Goal: Task Accomplishment & Management: Manage account settings

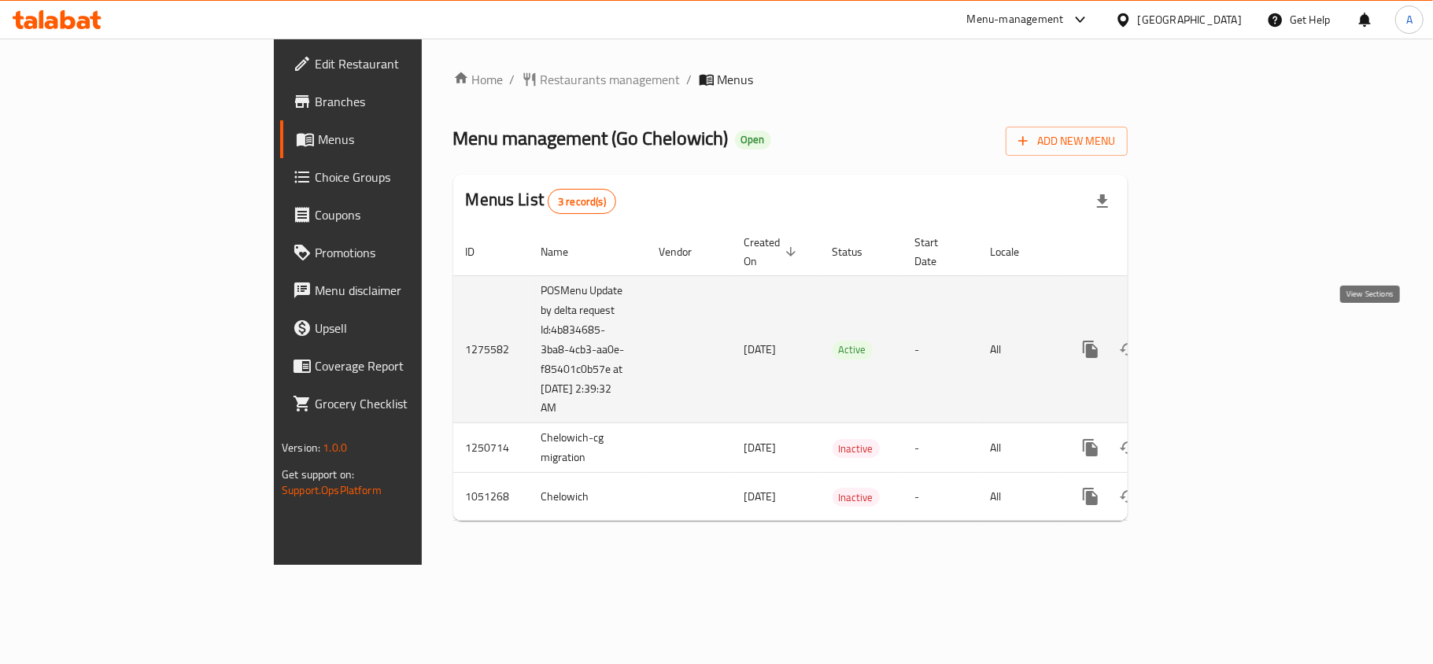
click at [1214, 340] on icon "enhanced table" at bounding box center [1204, 349] width 19 height 19
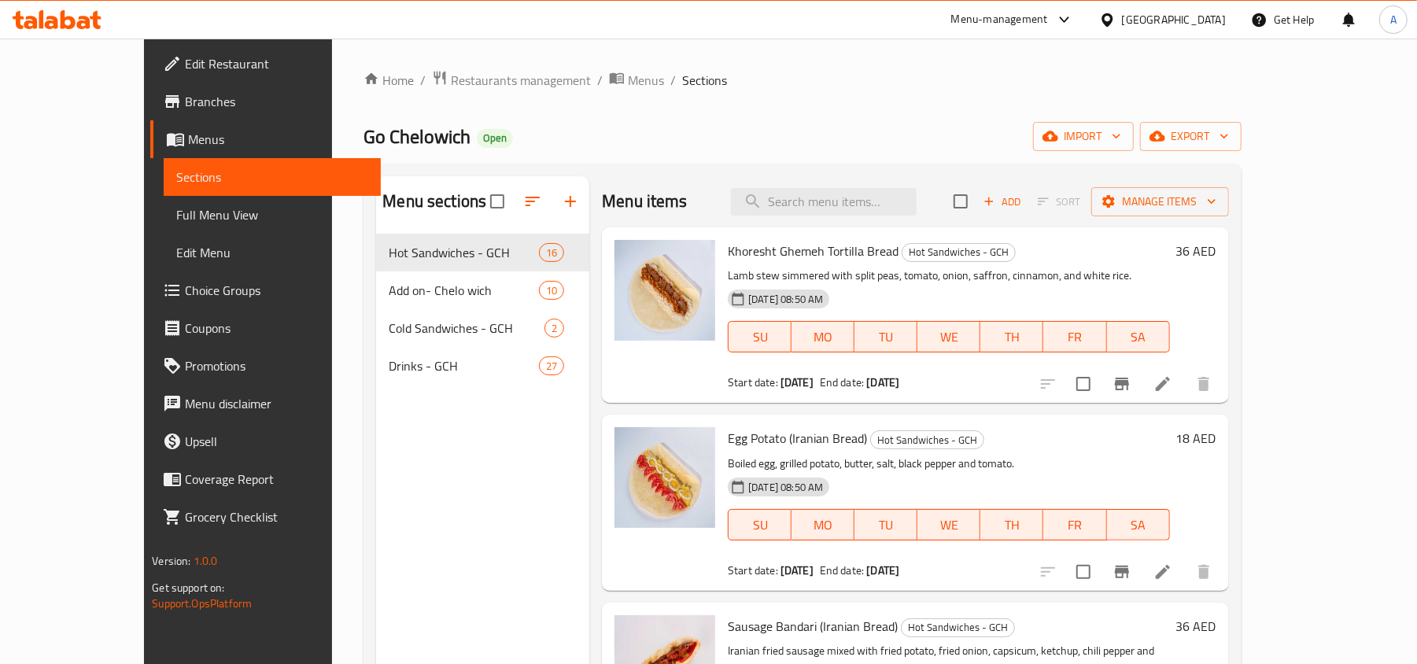
click at [185, 291] on span "Choice Groups" at bounding box center [276, 290] width 183 height 19
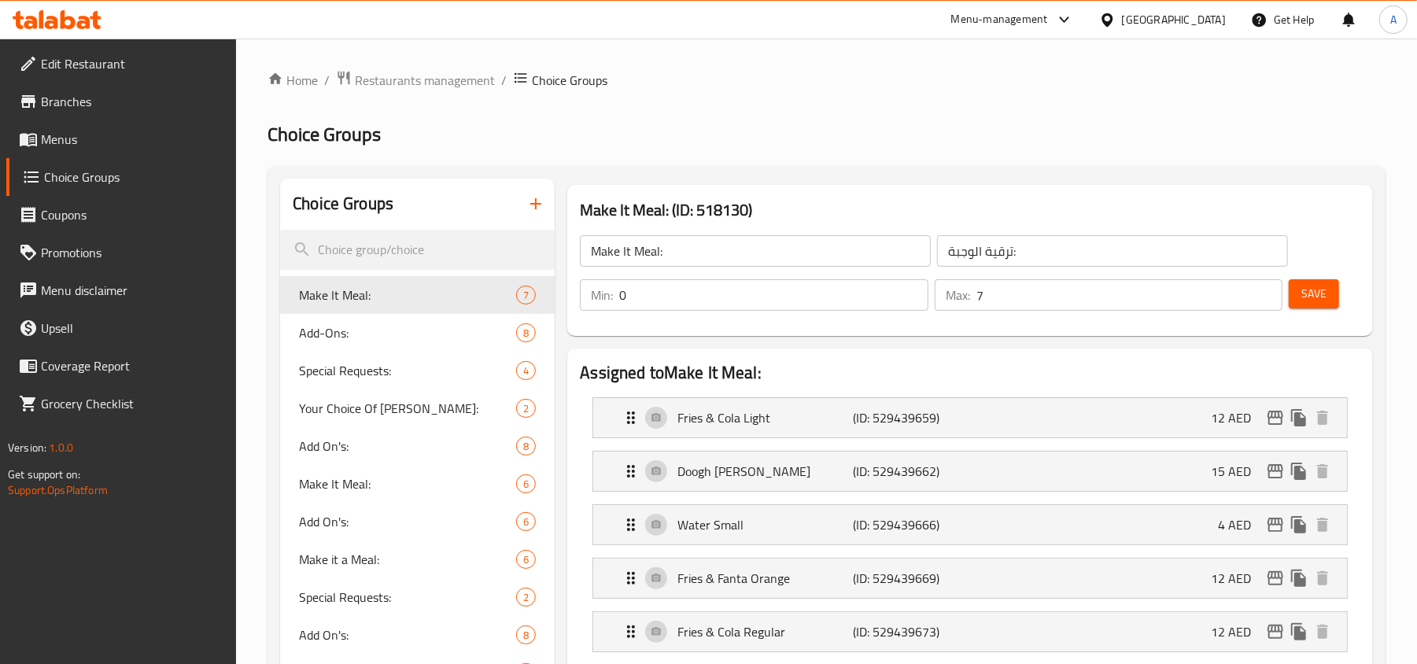
click at [1121, 26] on div at bounding box center [1110, 19] width 23 height 17
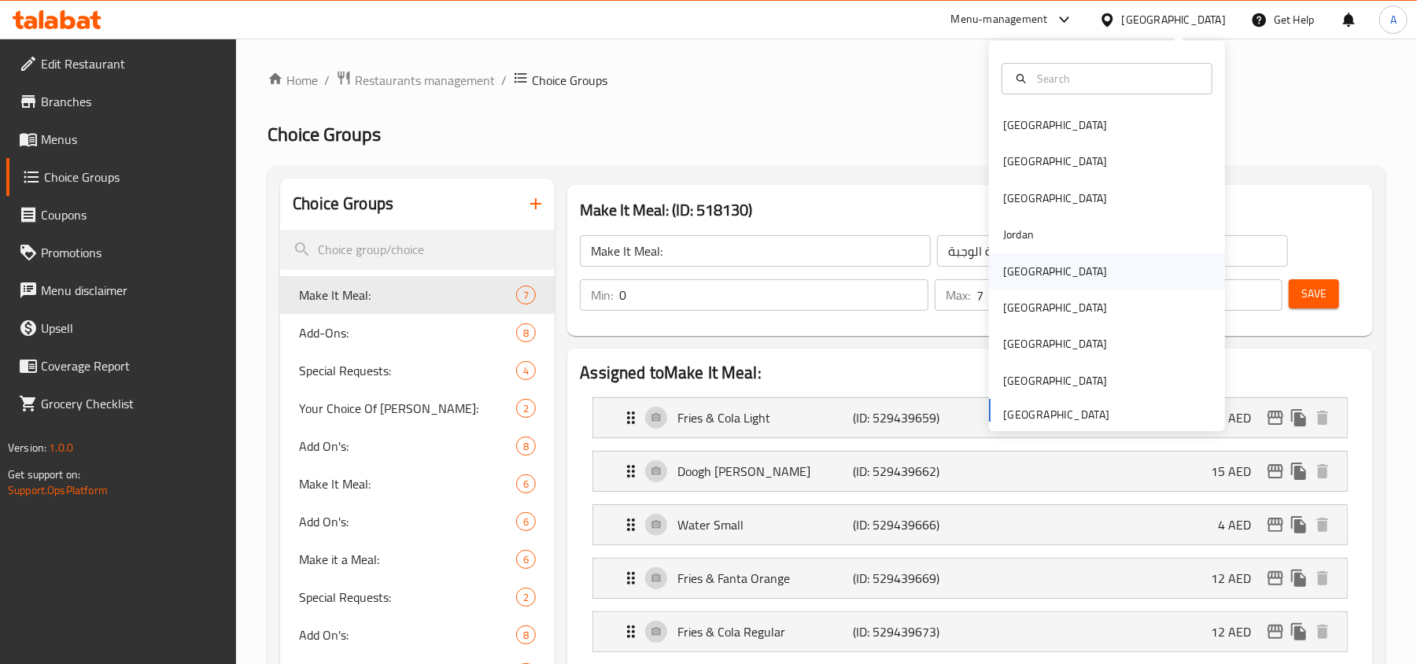
click at [1005, 275] on div "[GEOGRAPHIC_DATA]" at bounding box center [1055, 271] width 104 height 17
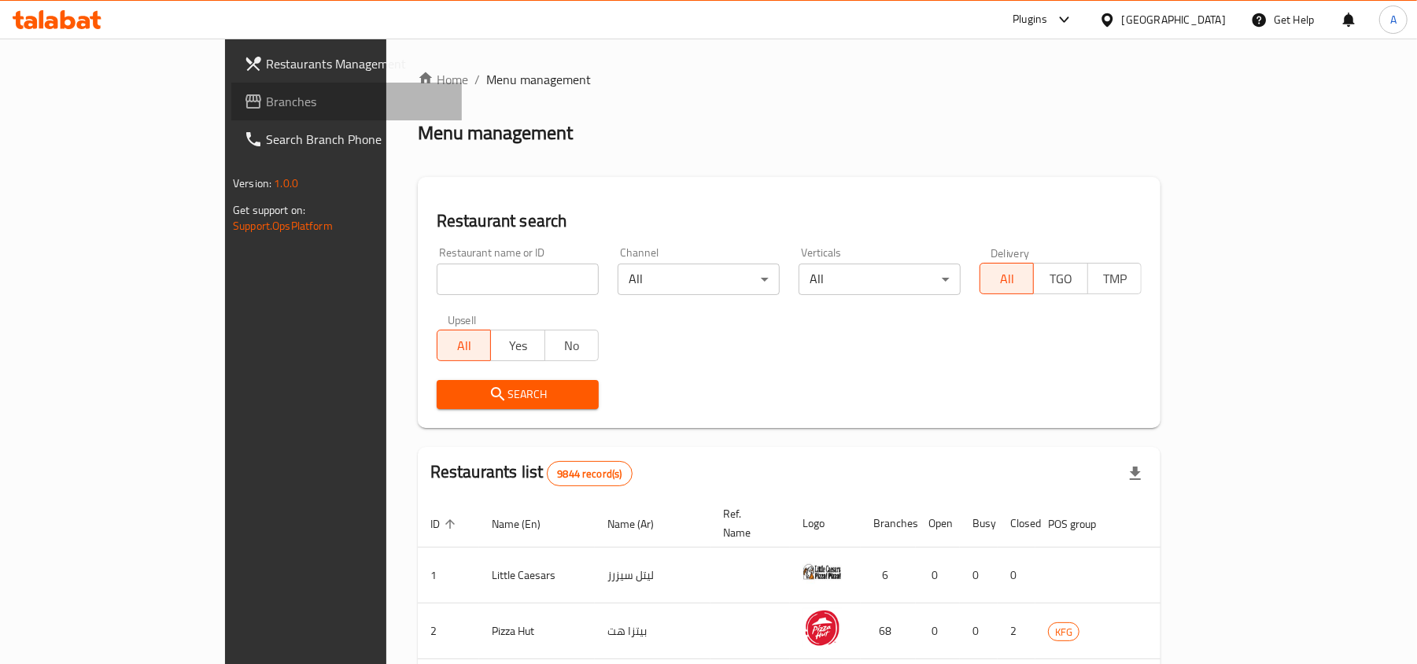
click at [266, 102] on span "Branches" at bounding box center [357, 101] width 183 height 19
